Goal: Information Seeking & Learning: Learn about a topic

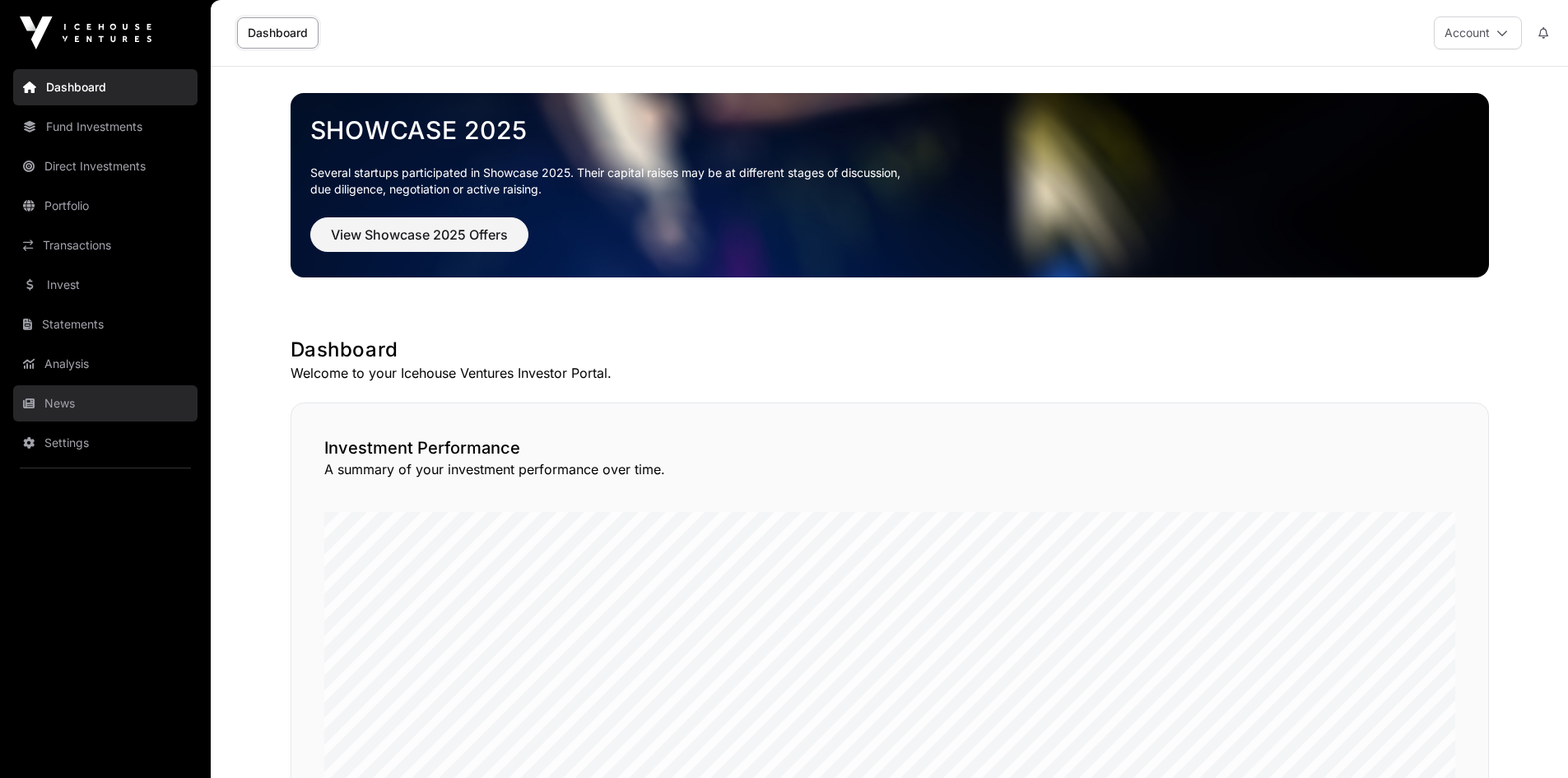
click at [55, 399] on link "News" at bounding box center [106, 403] width 184 height 36
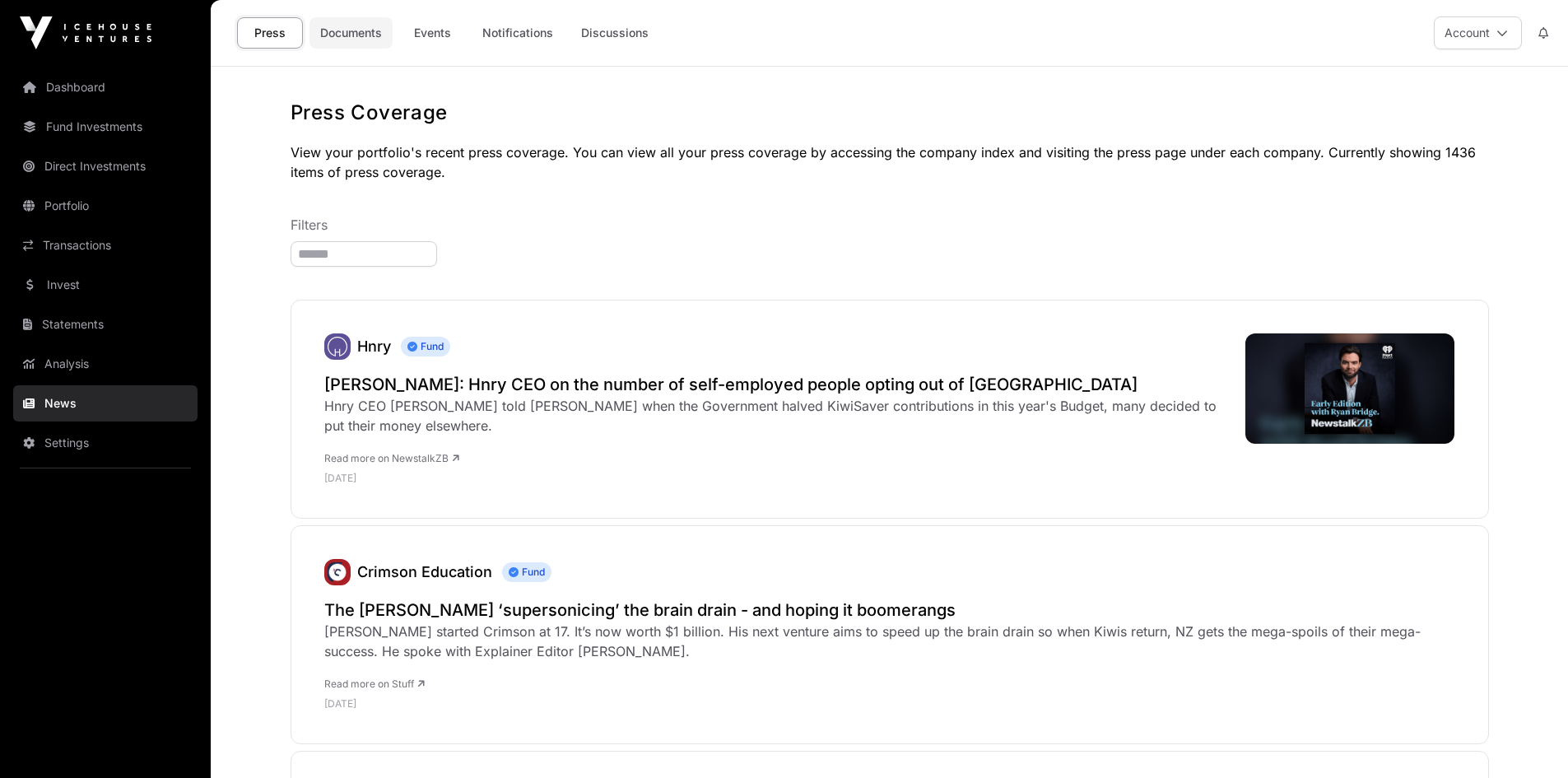
click at [349, 34] on link "Documents" at bounding box center [351, 32] width 83 height 31
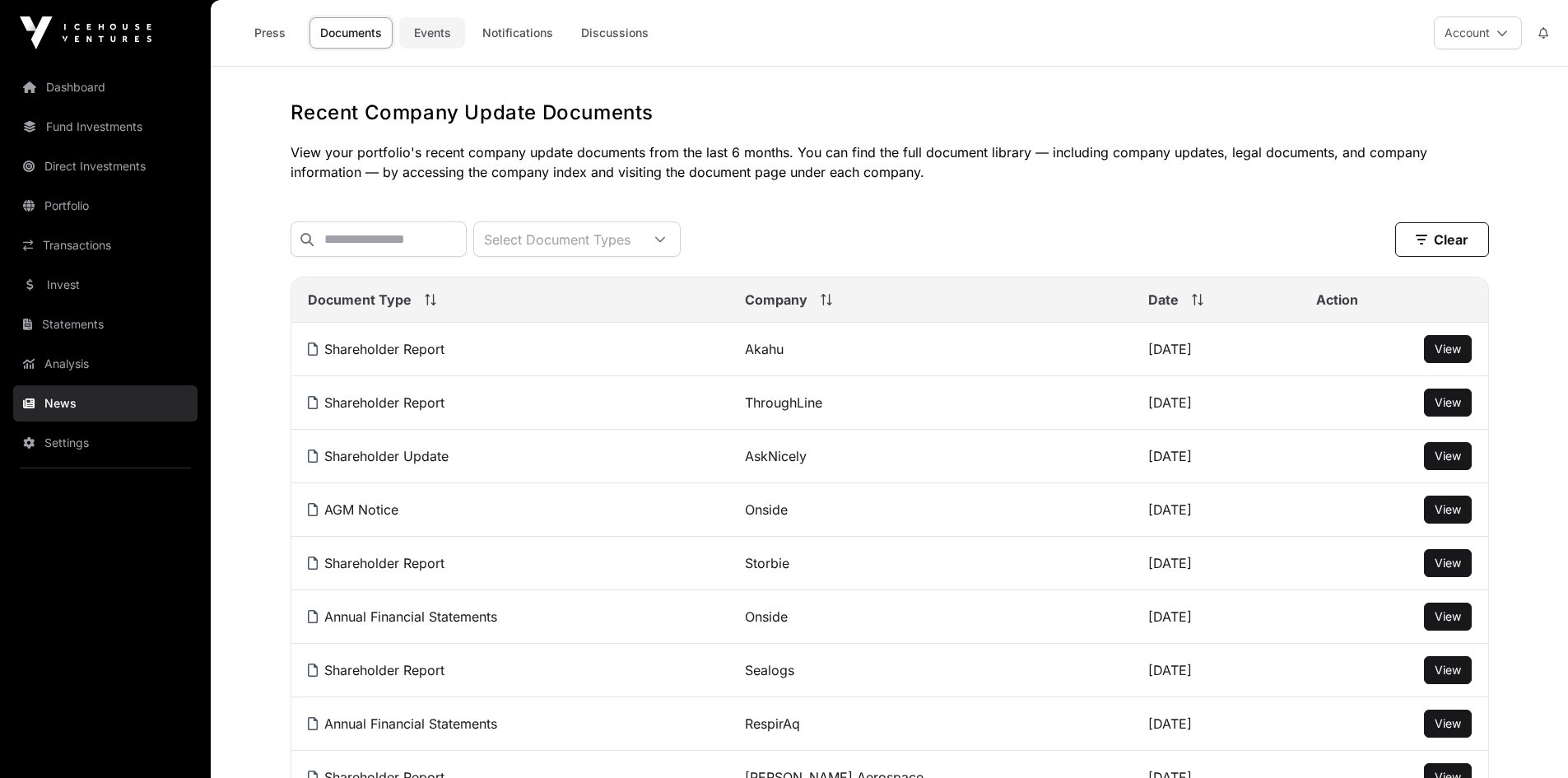
click at [445, 30] on link "Events" at bounding box center [432, 32] width 66 height 31
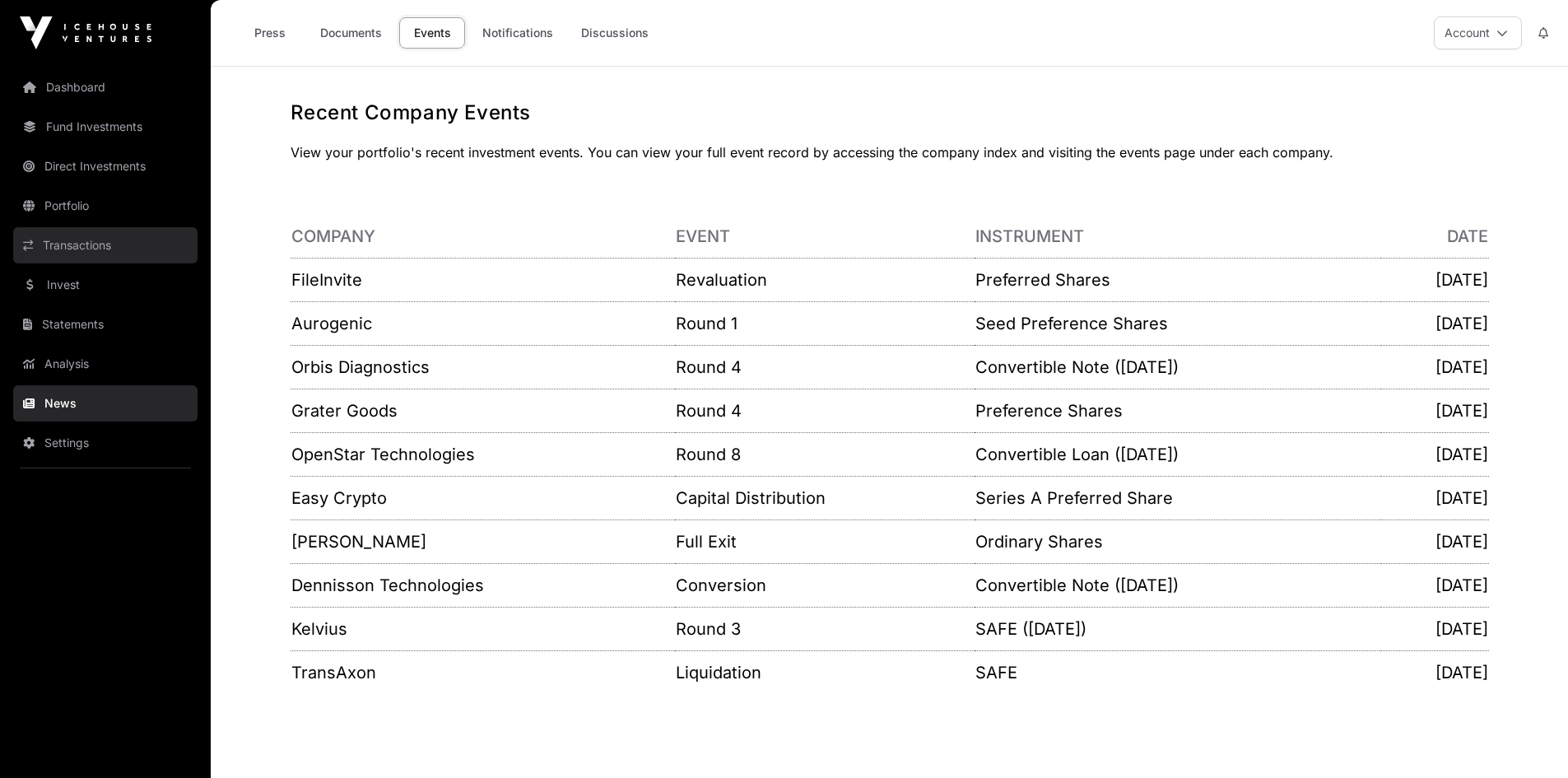
click at [95, 249] on link "Transactions" at bounding box center [106, 245] width 184 height 36
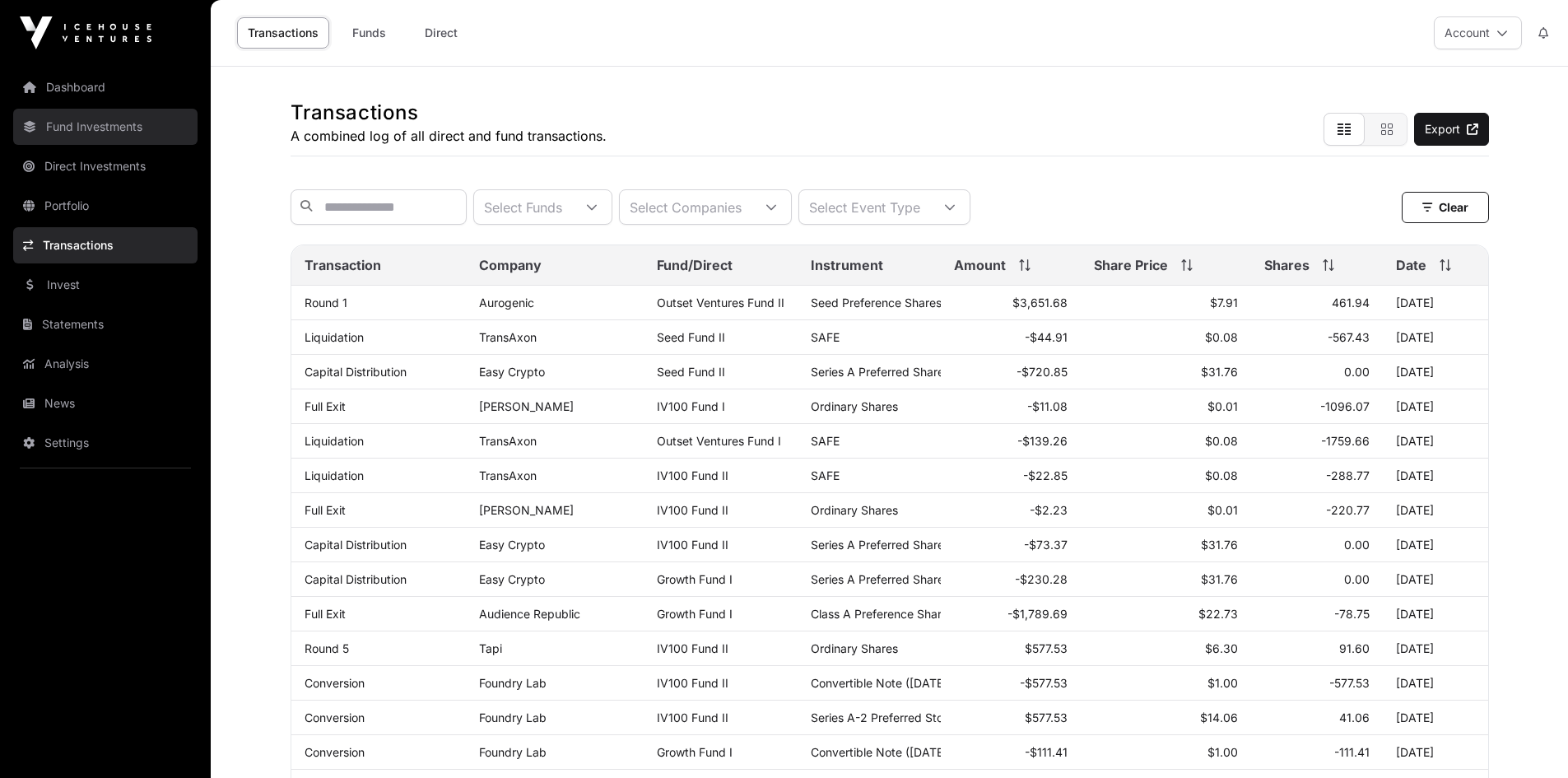
click at [68, 134] on link "Fund Investments" at bounding box center [106, 127] width 184 height 36
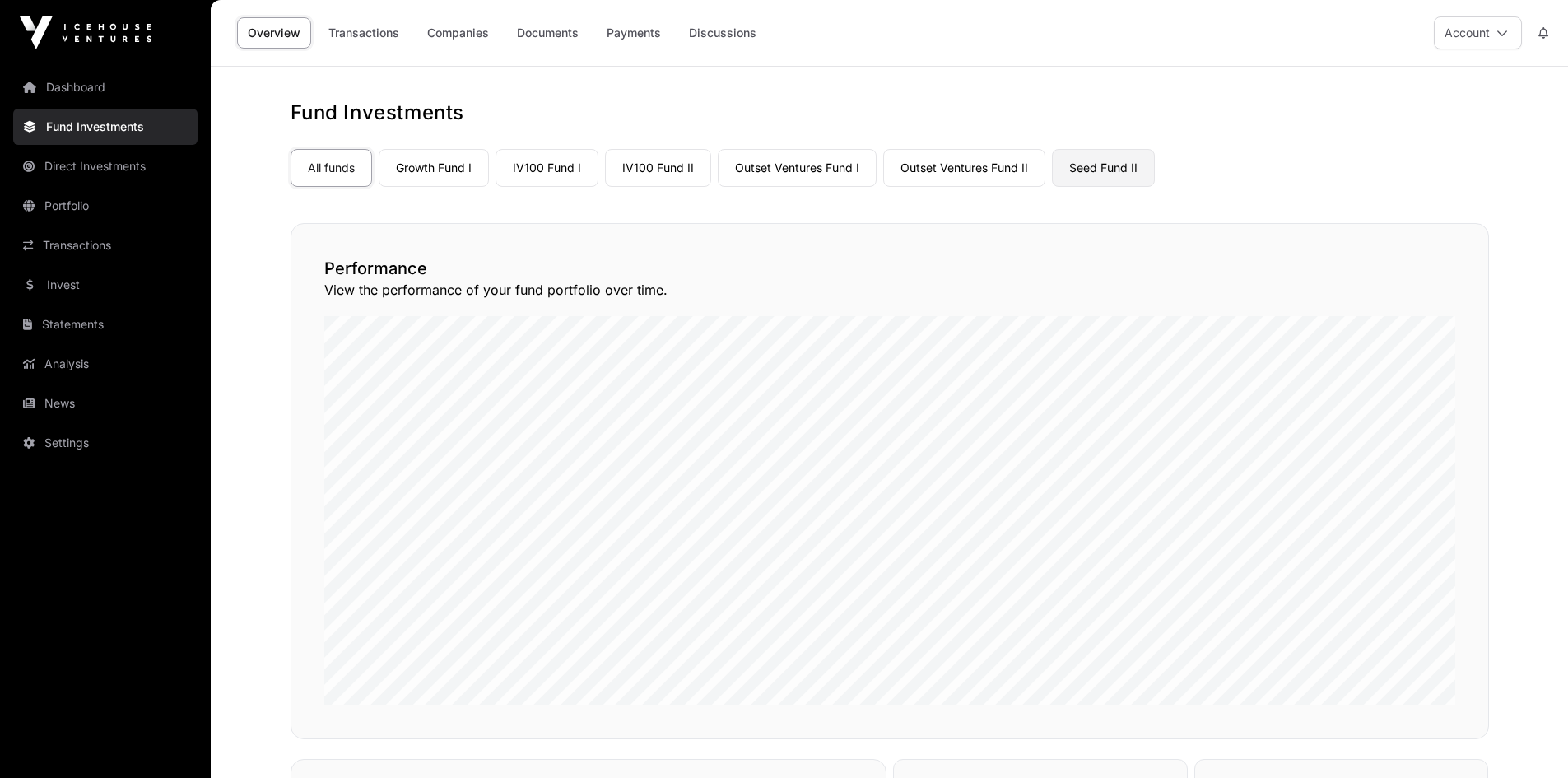
click at [1112, 167] on link "Seed Fund II" at bounding box center [1103, 167] width 103 height 38
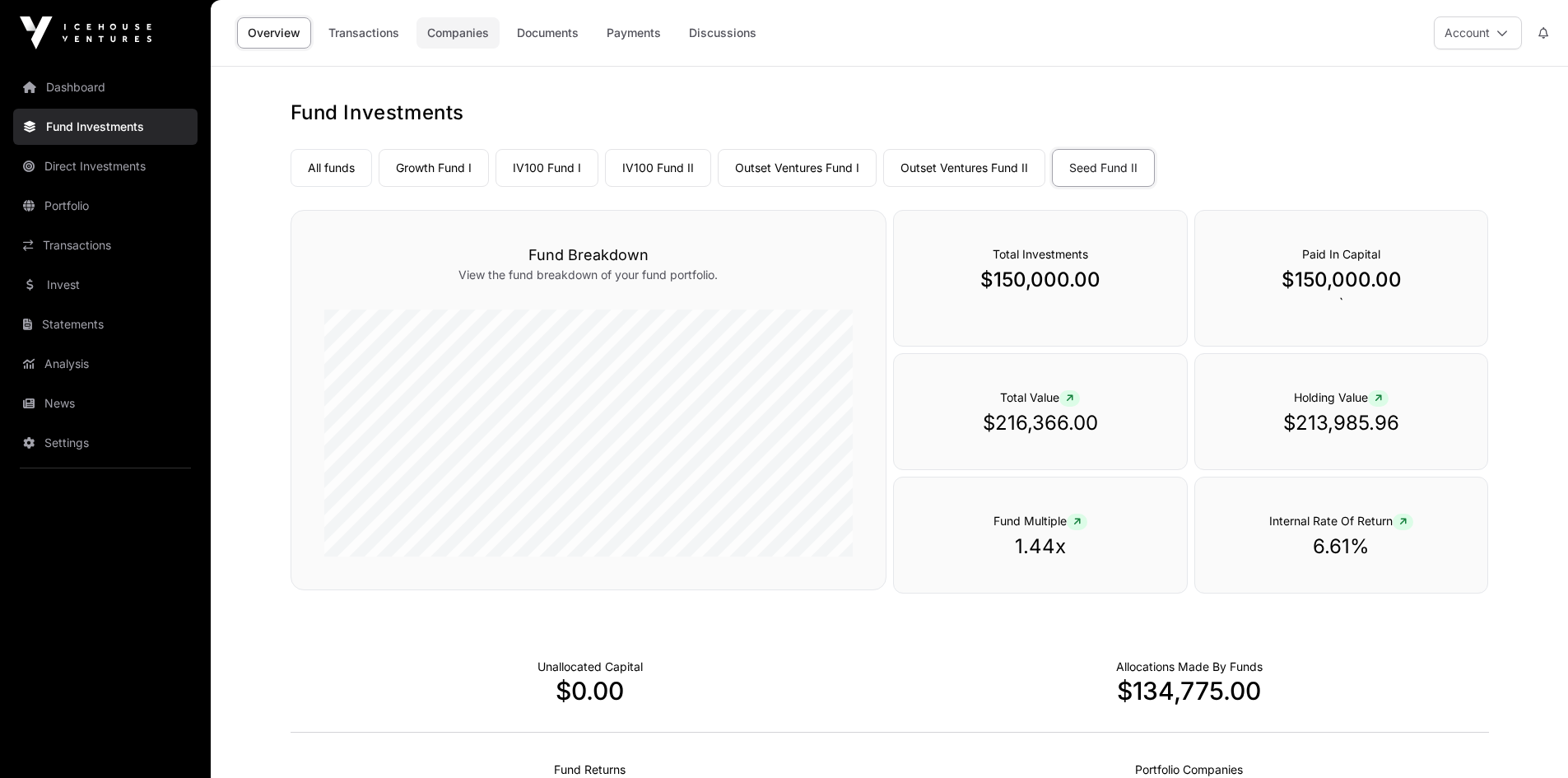
click at [480, 28] on link "Companies" at bounding box center [458, 32] width 83 height 31
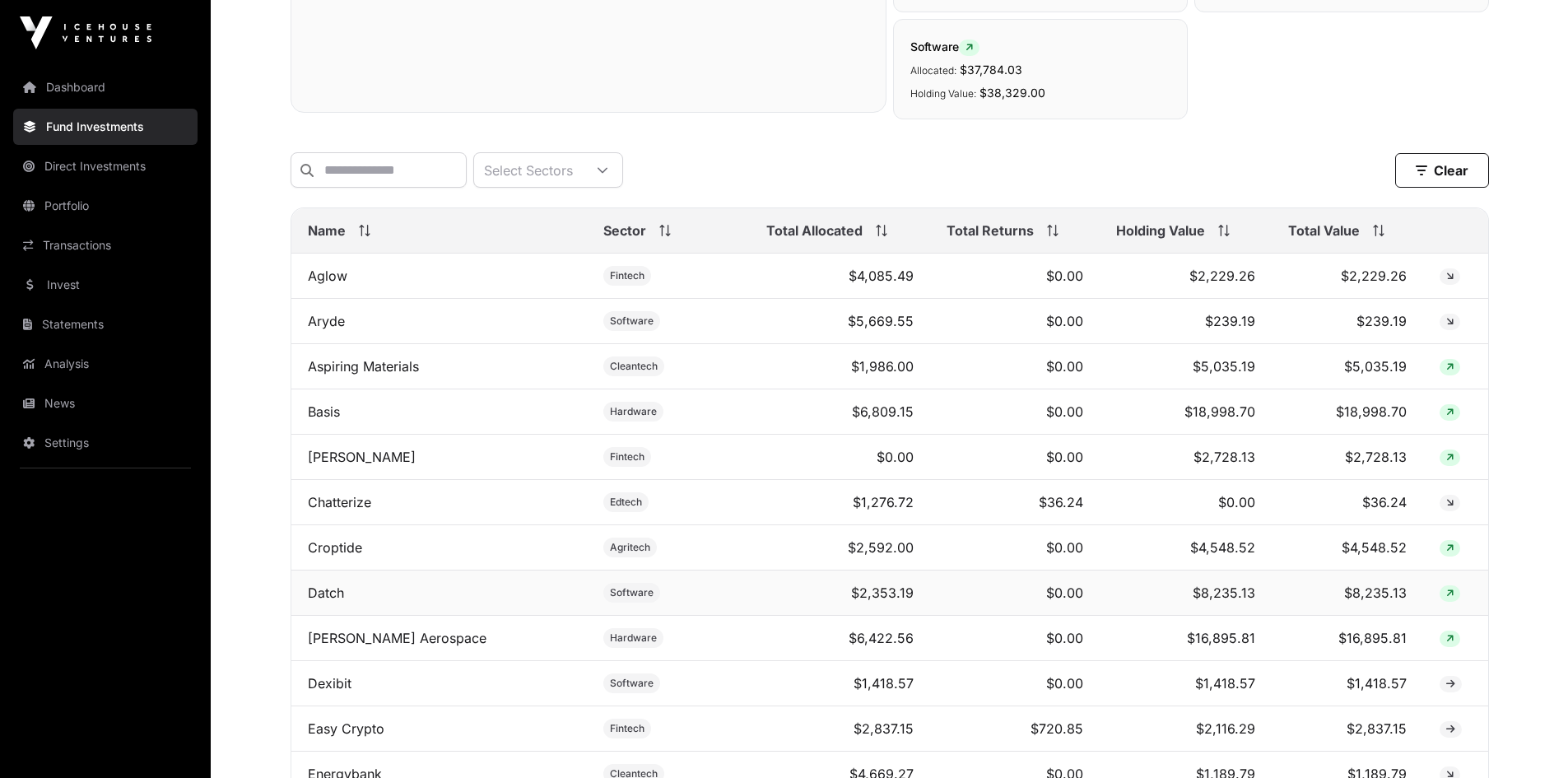
scroll to position [659, 0]
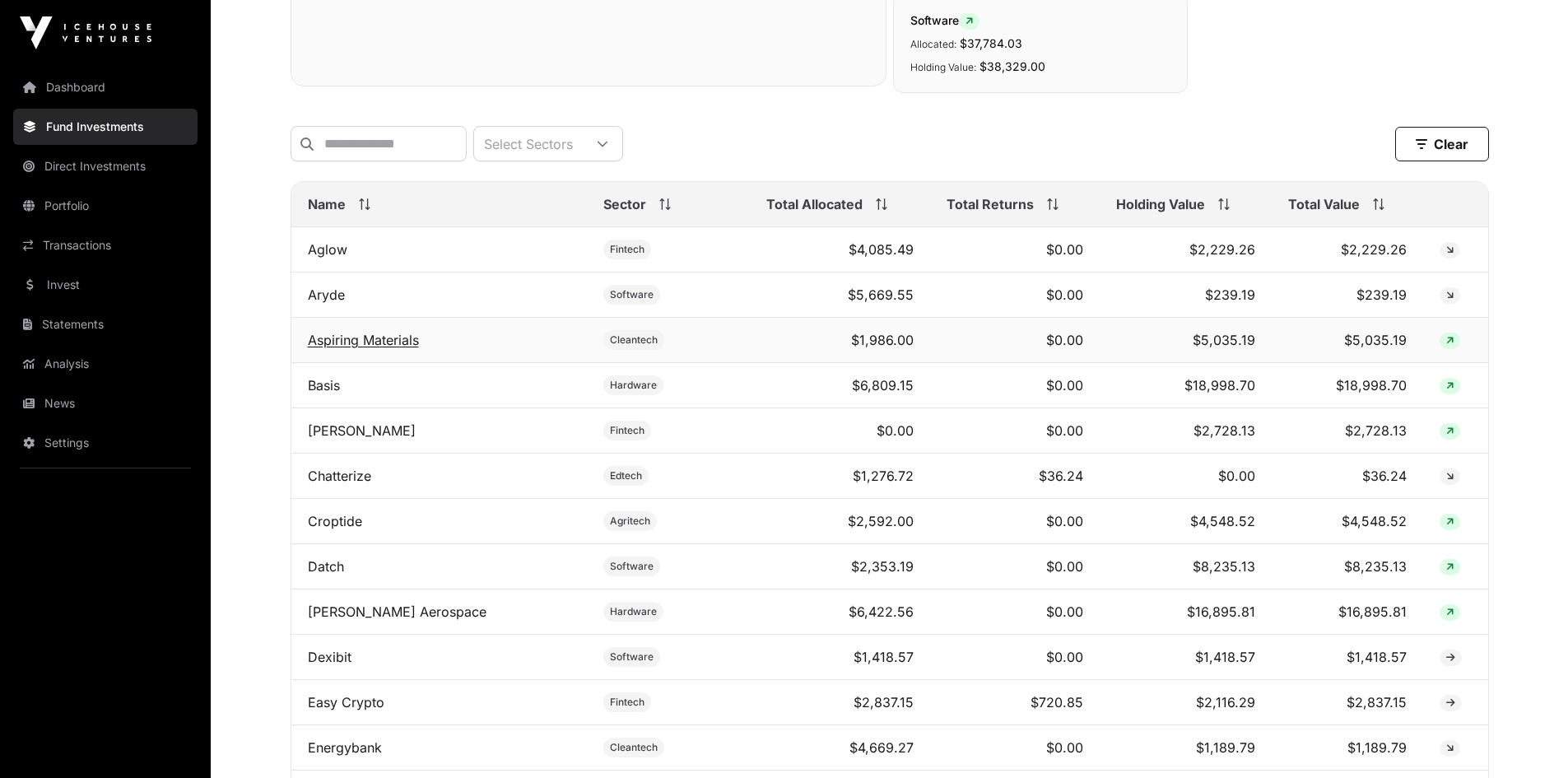
click at [360, 348] on link "Aspiring Materials" at bounding box center [363, 339] width 111 height 16
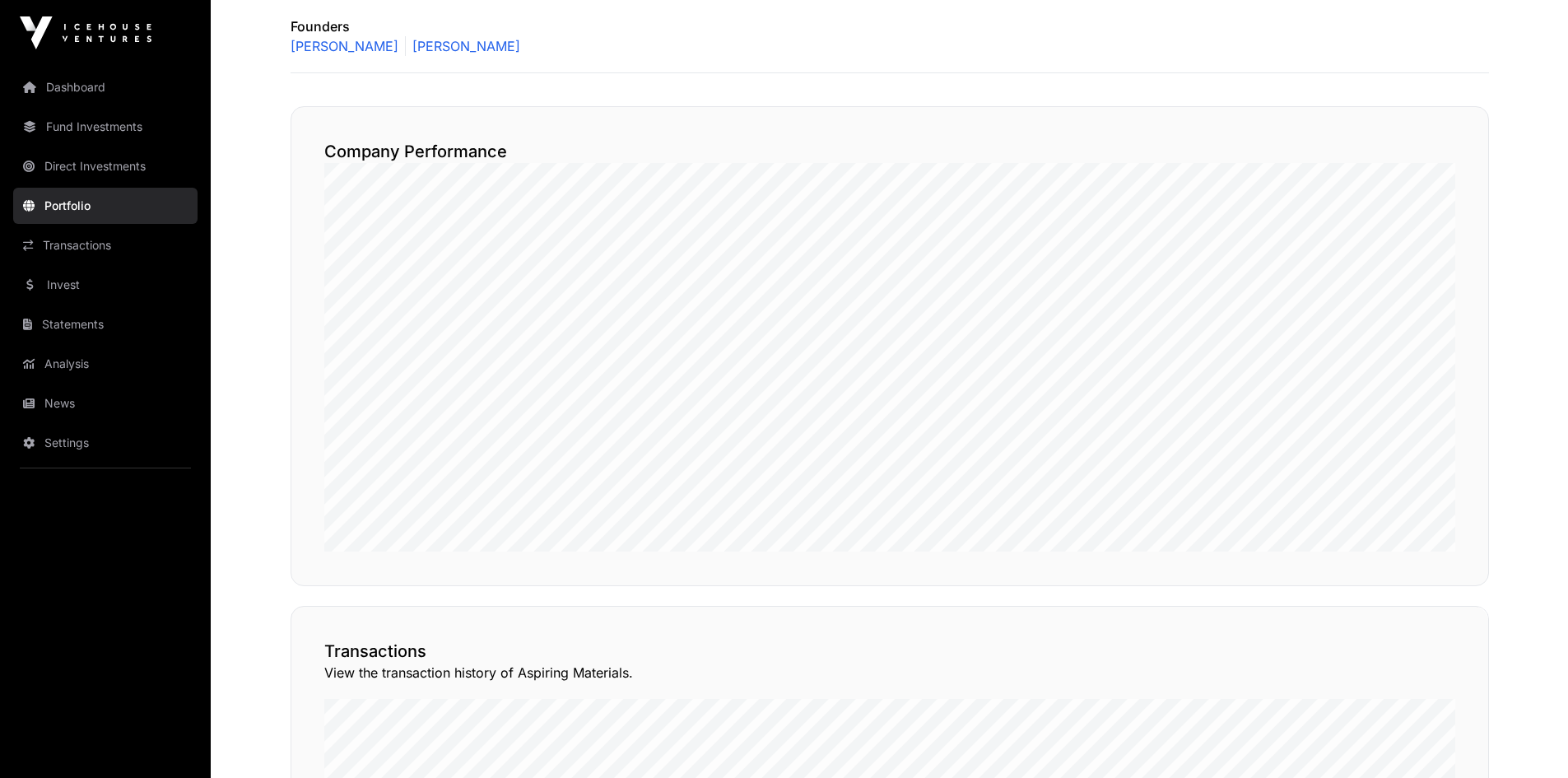
scroll to position [329, 0]
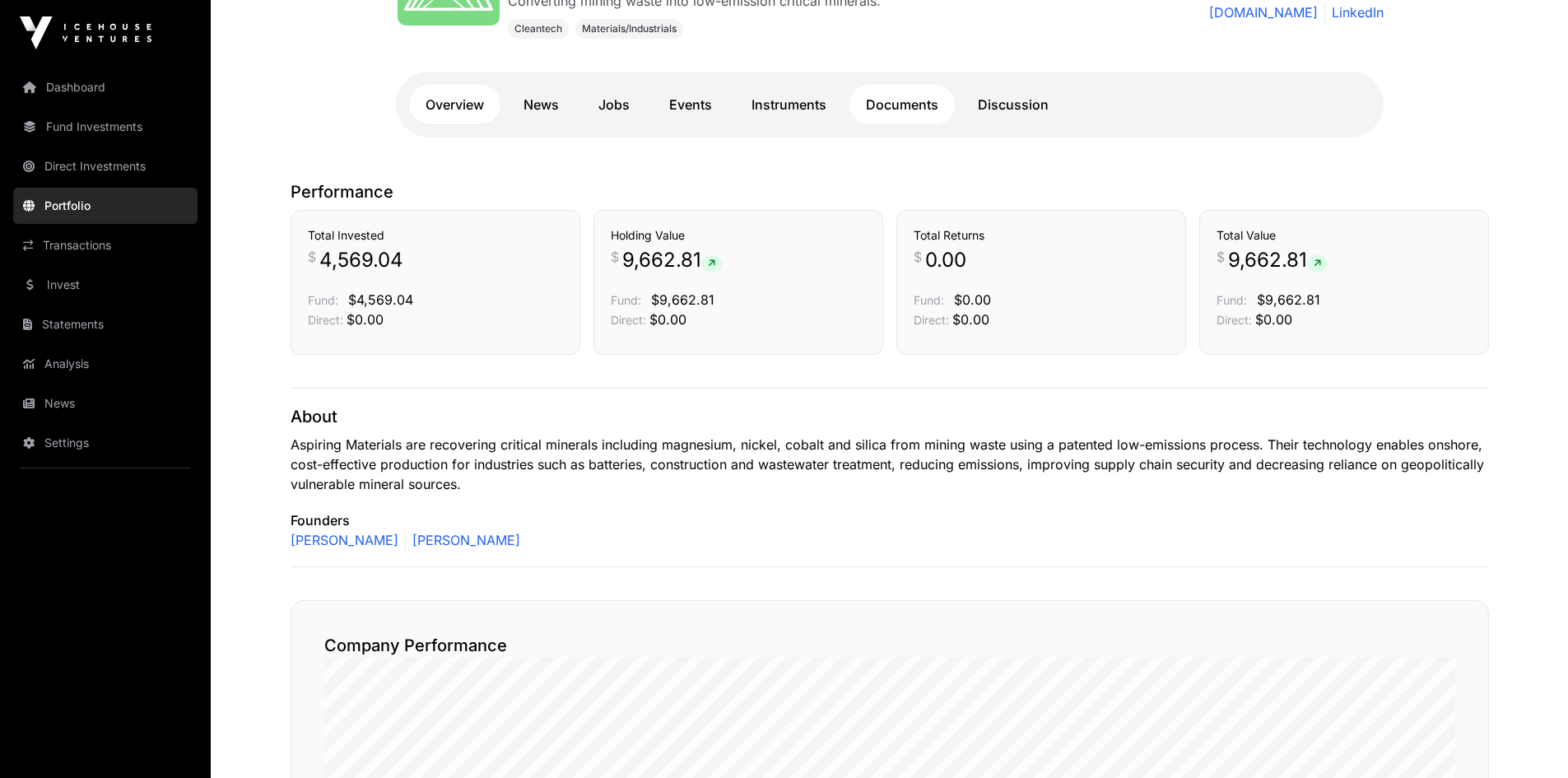
click at [890, 113] on link "Documents" at bounding box center [902, 104] width 106 height 40
